Goal: Transaction & Acquisition: Subscribe to service/newsletter

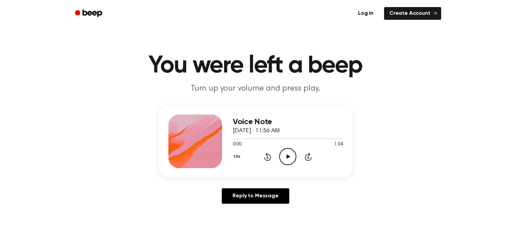
click at [288, 158] on icon "Play Audio" at bounding box center [287, 156] width 17 height 17
click at [290, 153] on icon "Play Audio" at bounding box center [287, 156] width 17 height 17
click at [288, 156] on icon at bounding box center [287, 156] width 3 height 4
click at [415, 10] on link "Create Account" at bounding box center [412, 13] width 57 height 13
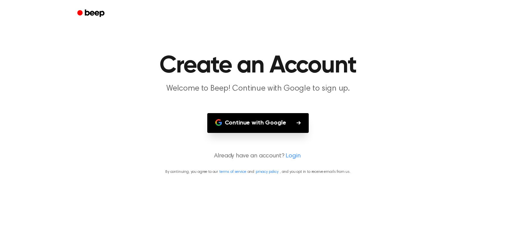
click at [286, 128] on button "Continue with Google" at bounding box center [258, 123] width 102 height 20
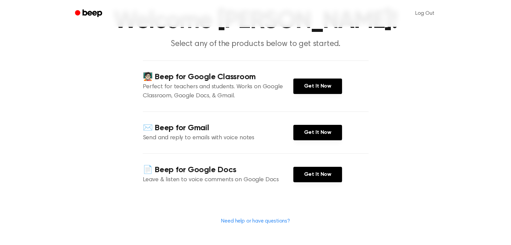
scroll to position [67, 0]
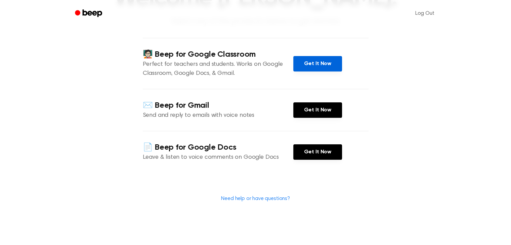
click at [321, 66] on link "Get It Now" at bounding box center [317, 63] width 49 height 15
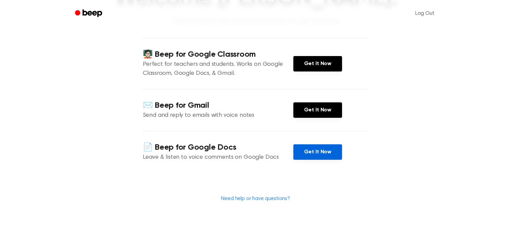
click at [319, 153] on link "Get It Now" at bounding box center [317, 151] width 49 height 15
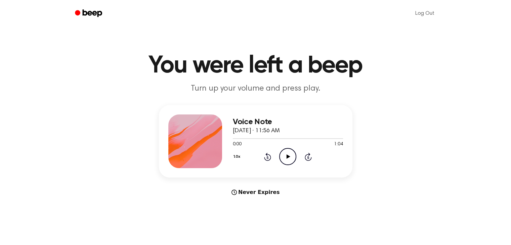
click at [285, 156] on icon "Play Audio" at bounding box center [287, 156] width 17 height 17
click at [287, 154] on icon "Pause Audio" at bounding box center [287, 156] width 17 height 17
